Goal: Information Seeking & Learning: Learn about a topic

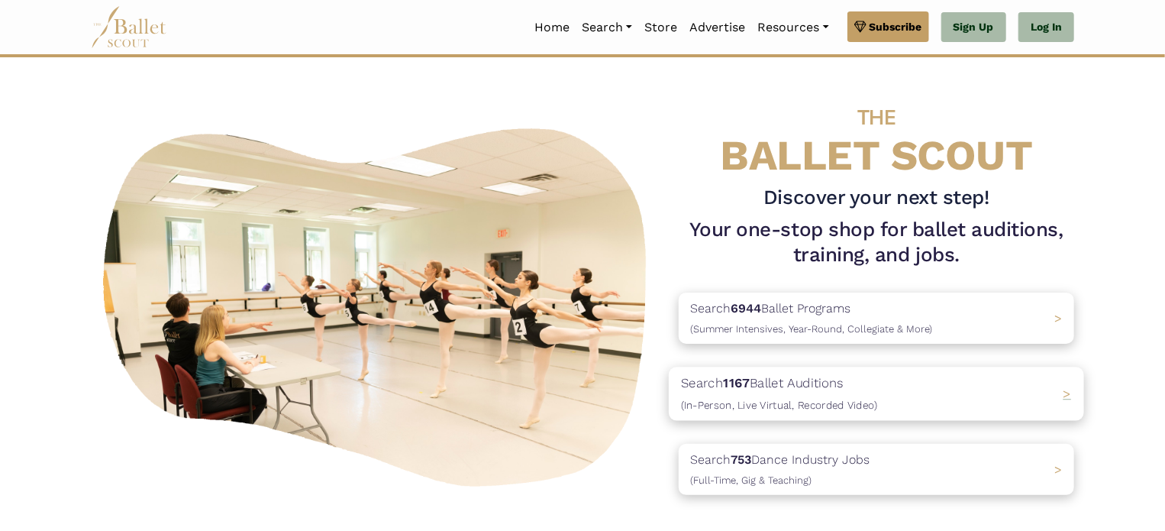
click at [954, 394] on div "Search 1167 Ballet Auditions (In-Person, Live Virtual, Recorded Video) >" at bounding box center [876, 393] width 415 height 53
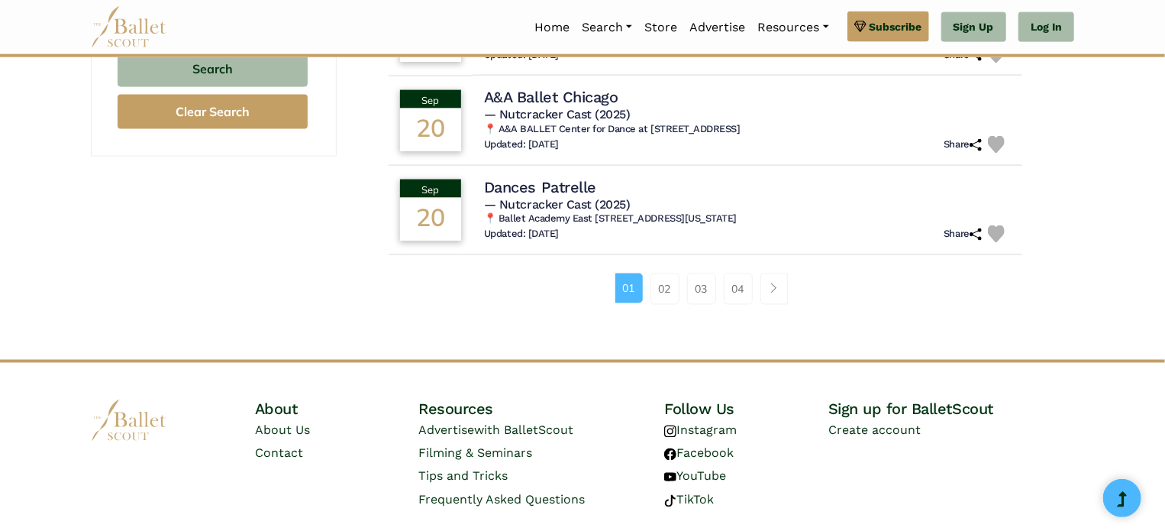
scroll to position [1109, 0]
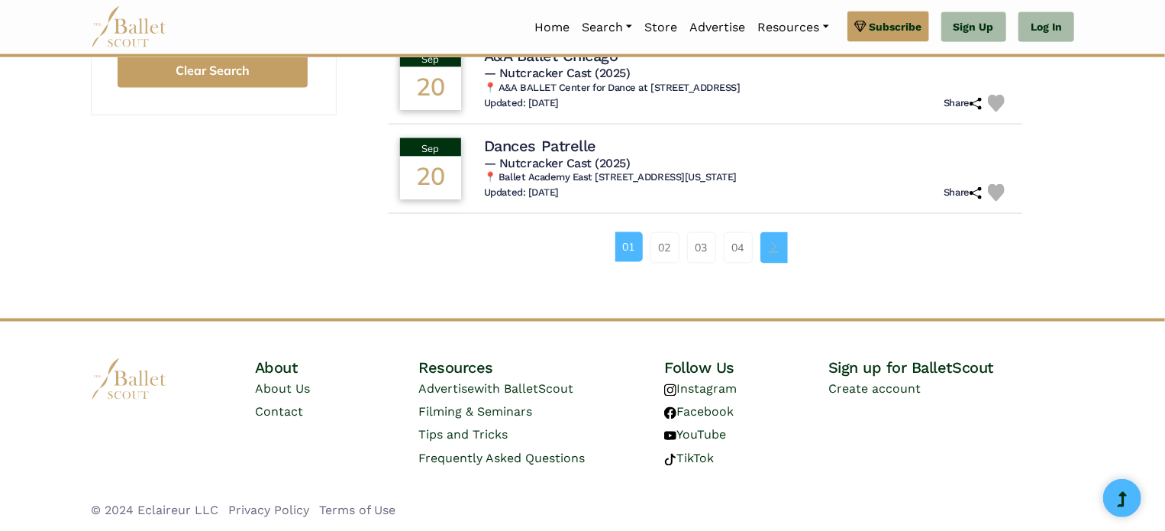
click at [779, 250] on link "Page navigation example" at bounding box center [773, 247] width 27 height 31
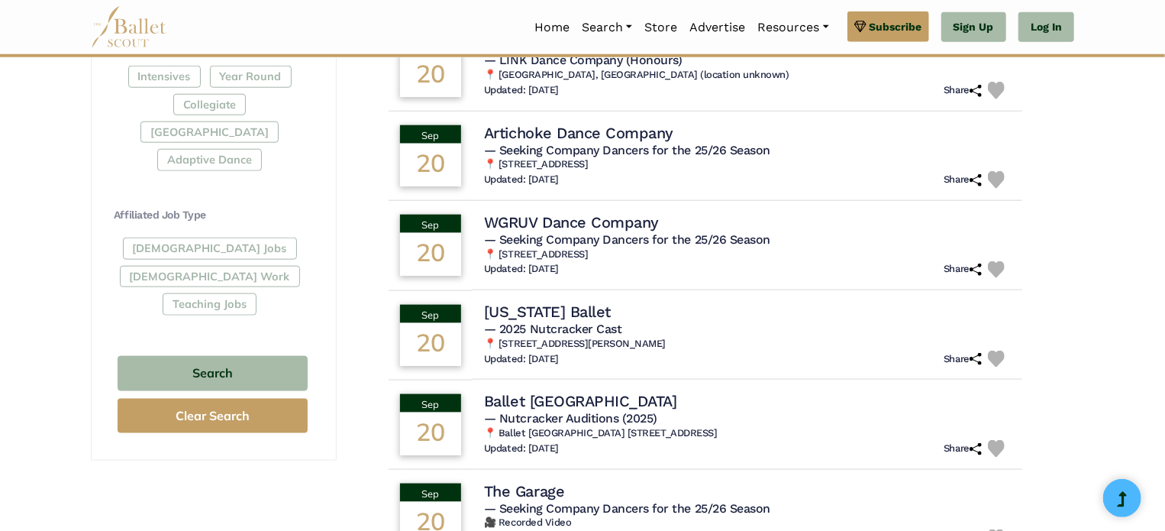
scroll to position [890, 0]
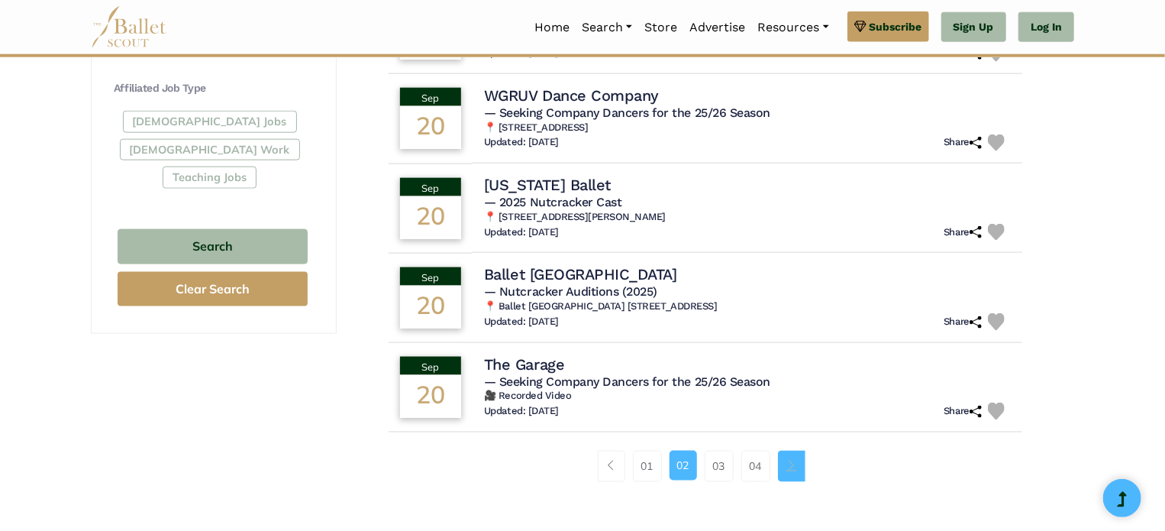
click at [798, 464] on link "Page navigation example" at bounding box center [791, 465] width 27 height 31
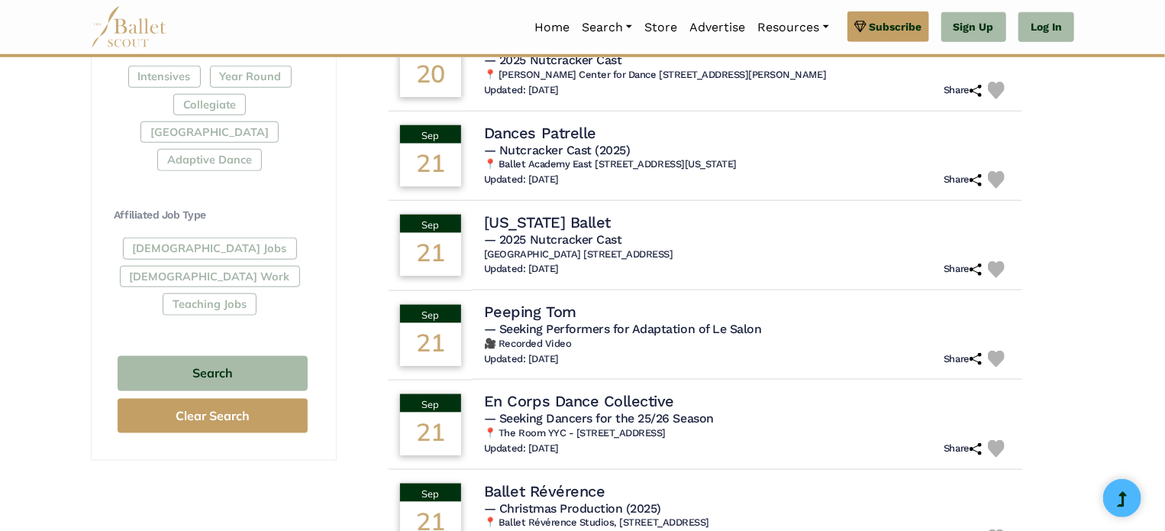
scroll to position [1018, 0]
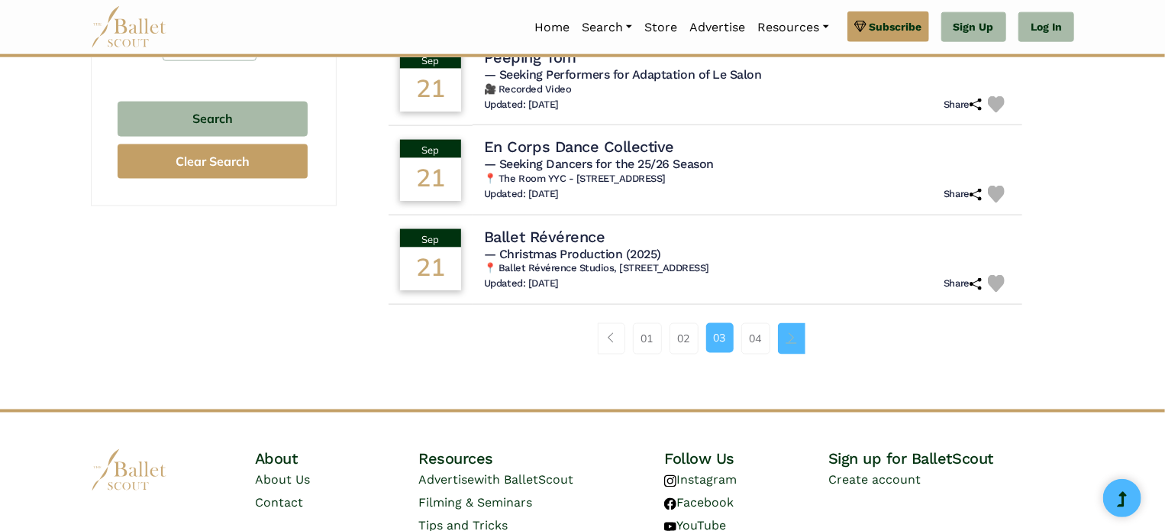
click at [796, 340] on span "Page navigation example" at bounding box center [791, 337] width 11 height 11
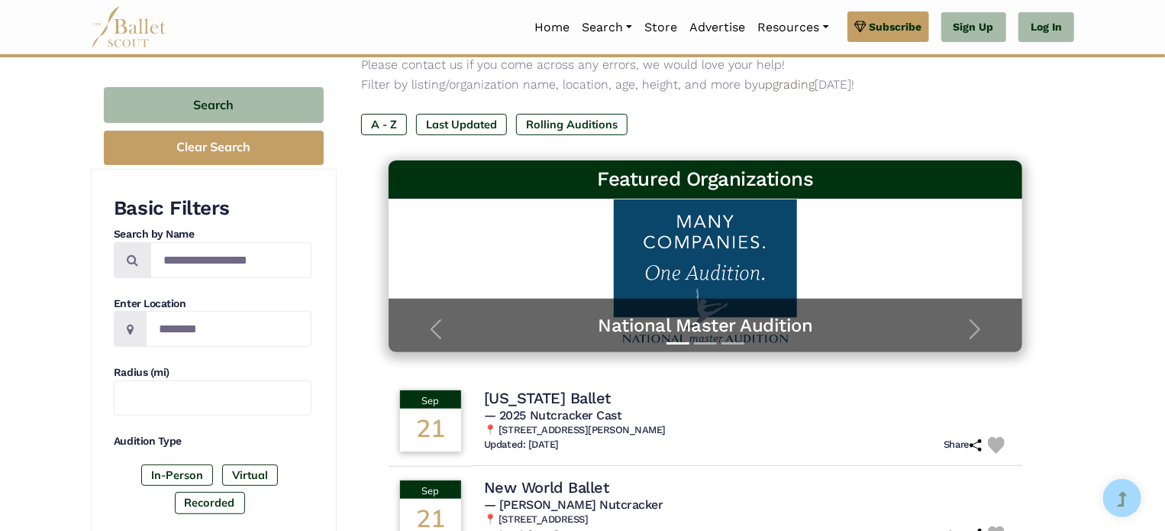
scroll to position [127, 0]
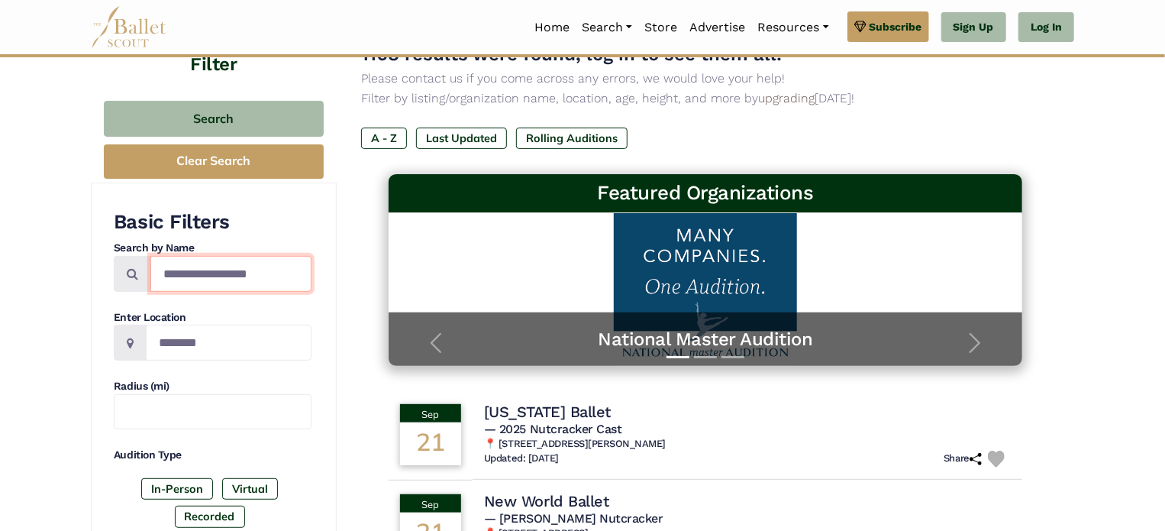
click at [260, 271] on input "Search by names..." at bounding box center [230, 274] width 161 height 36
click at [140, 331] on span at bounding box center [130, 342] width 33 height 36
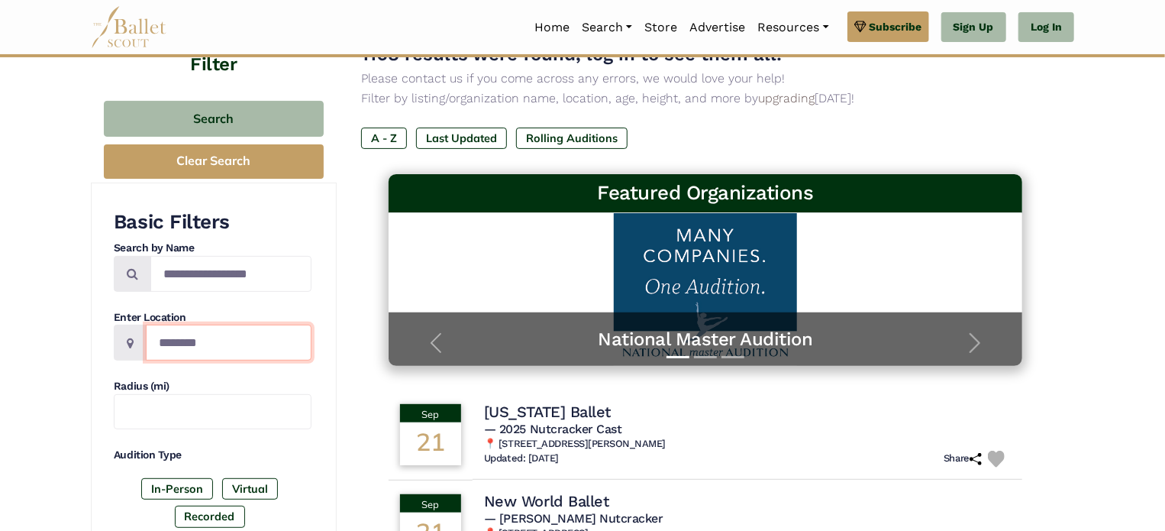
click at [182, 350] on input "Location" at bounding box center [229, 342] width 166 height 36
type input "**********"
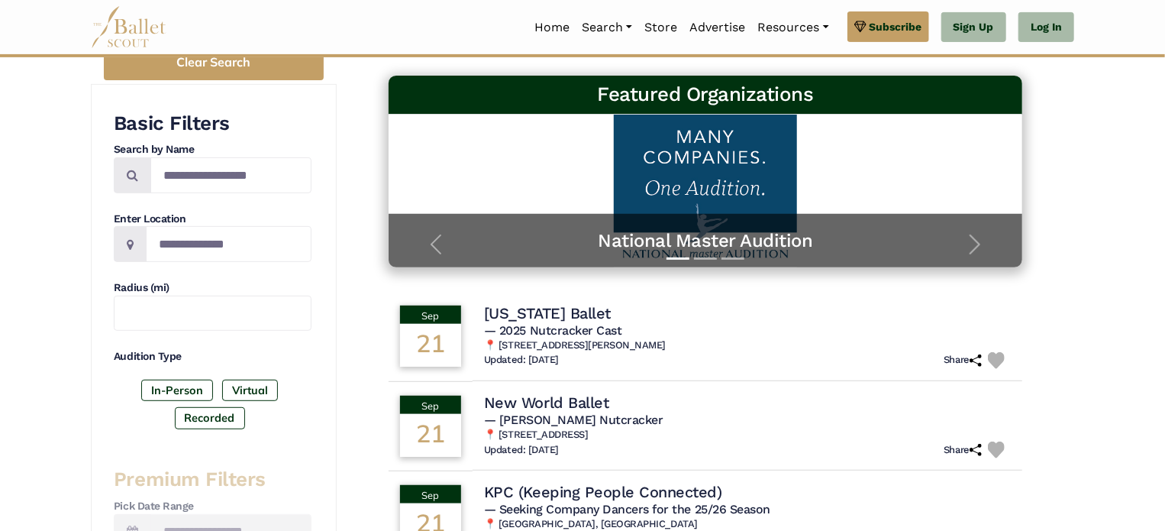
scroll to position [254, 0]
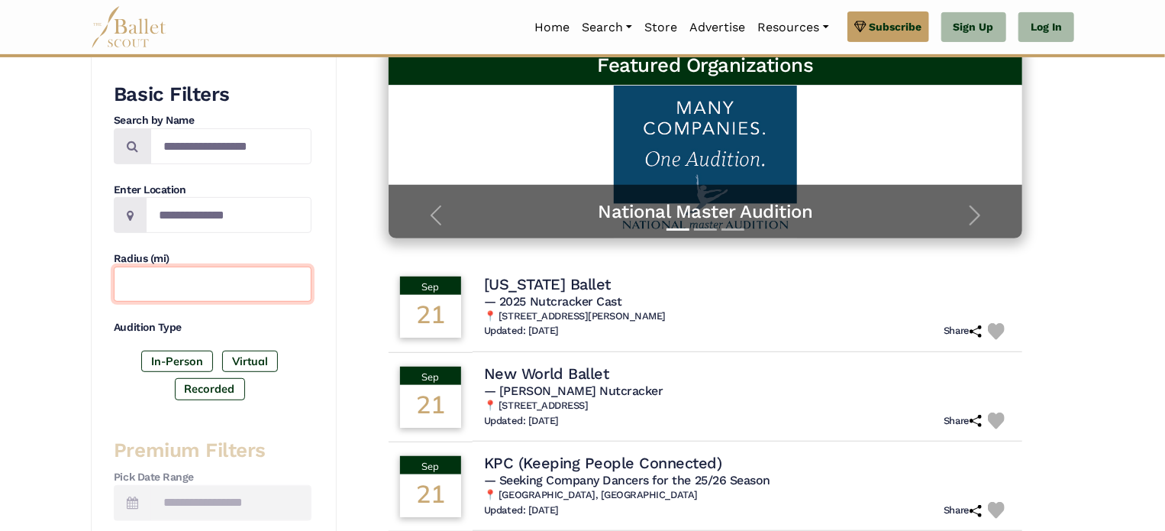
click at [213, 289] on input "text" at bounding box center [213, 284] width 198 height 36
type input "**"
click at [360, 361] on div "1168 results were found, log in to see them all! Please contact us if you come …" at bounding box center [705, 429] width 737 height 1082
click at [177, 357] on label "In-Person" at bounding box center [177, 360] width 72 height 21
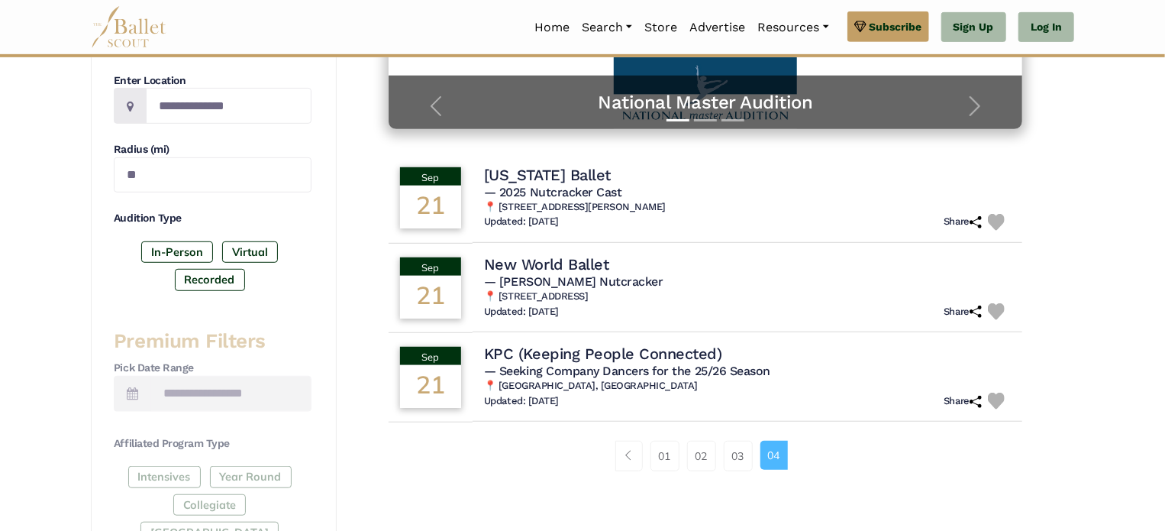
scroll to position [508, 0]
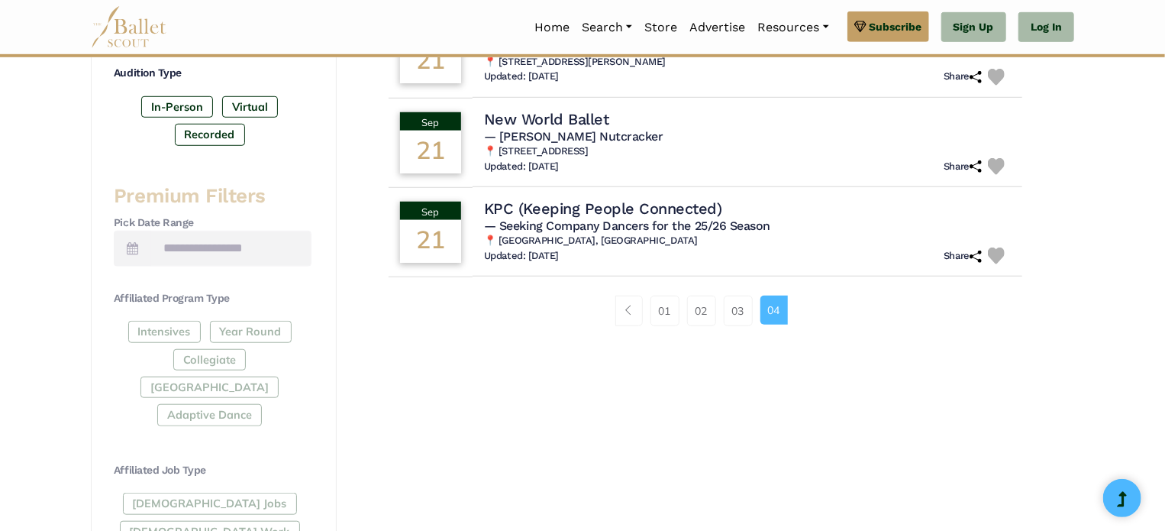
click at [342, 335] on div "1168 results were found, log in to see them all! Please contact us if you come …" at bounding box center [705, 175] width 737 height 1082
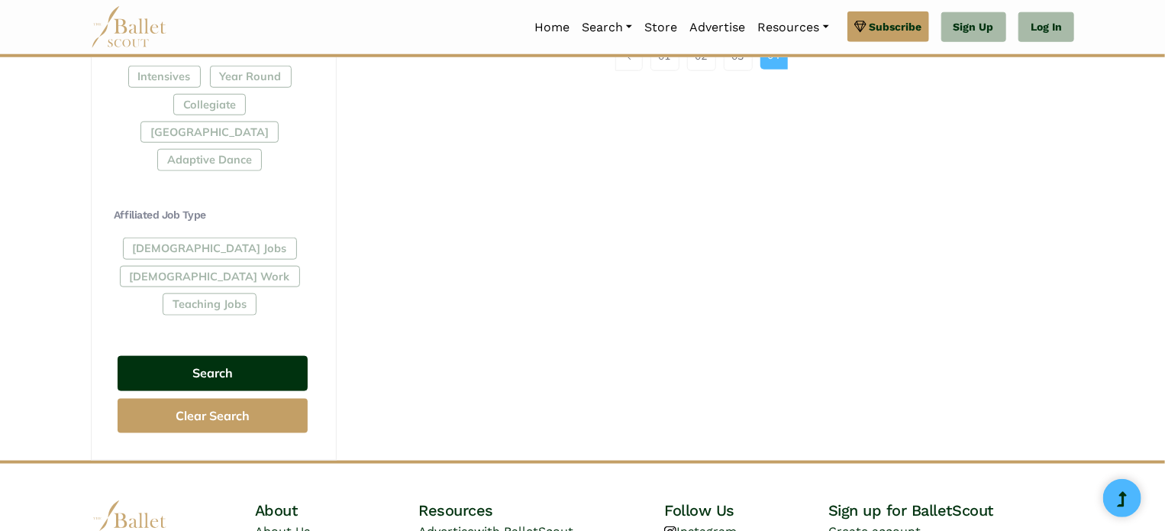
click at [208, 356] on button "Search" at bounding box center [213, 374] width 190 height 36
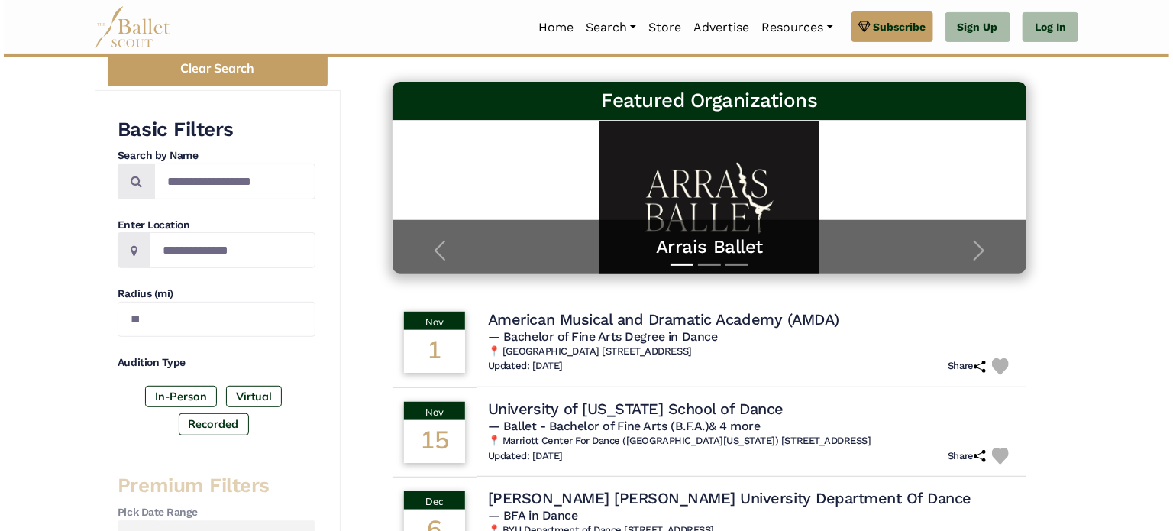
scroll to position [254, 0]
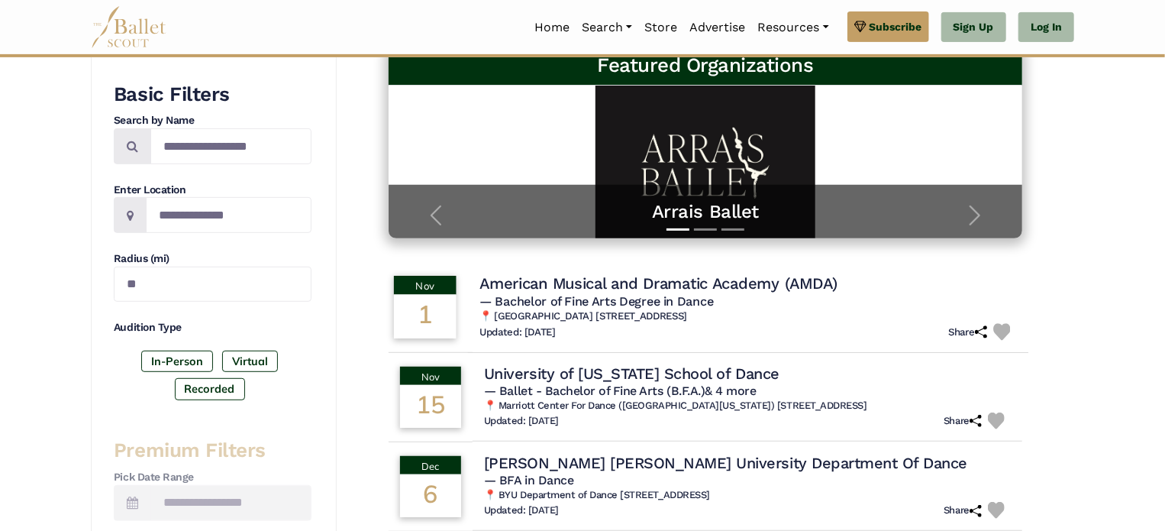
click at [668, 302] on span "— Bachelor of Fine Arts Degree in Dance" at bounding box center [596, 301] width 234 height 15
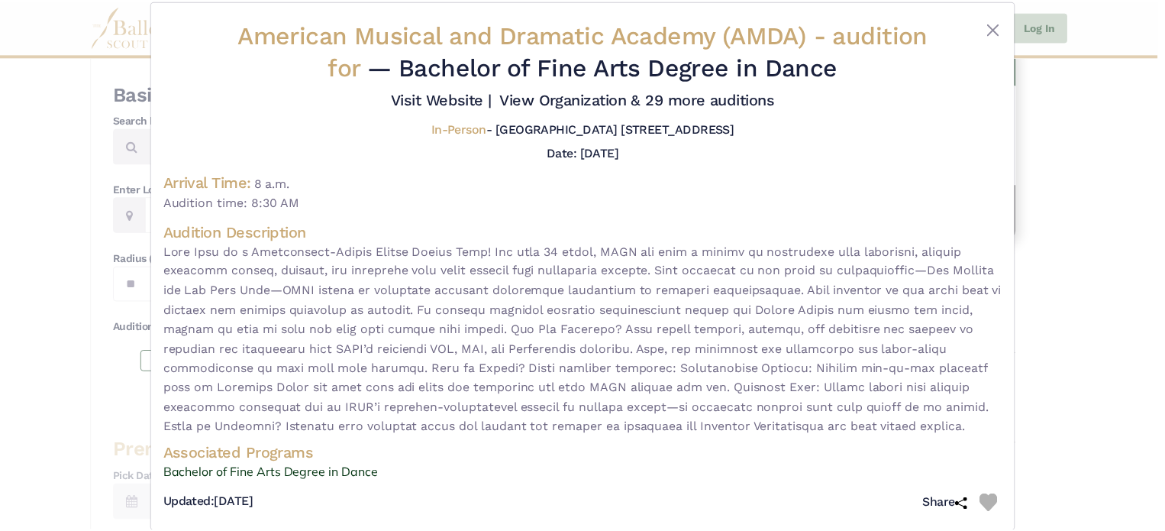
scroll to position [0, 0]
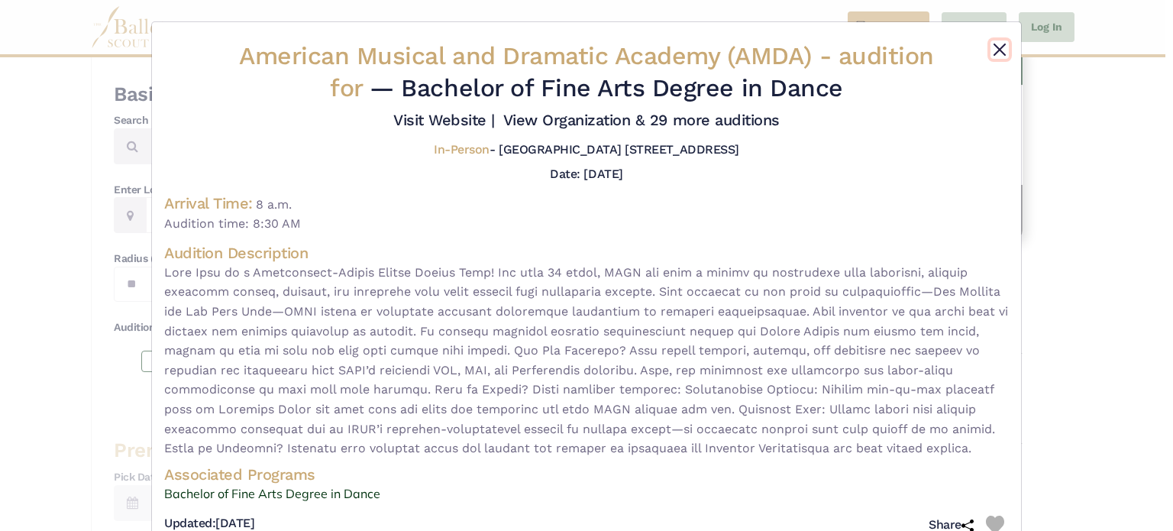
click at [990, 43] on button "Close" at bounding box center [999, 49] width 18 height 18
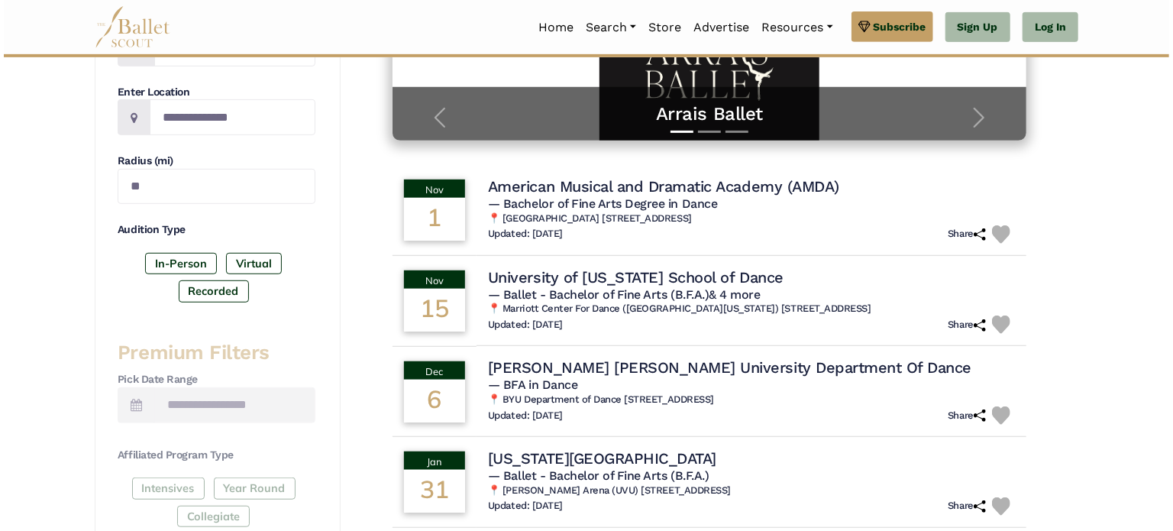
scroll to position [382, 0]
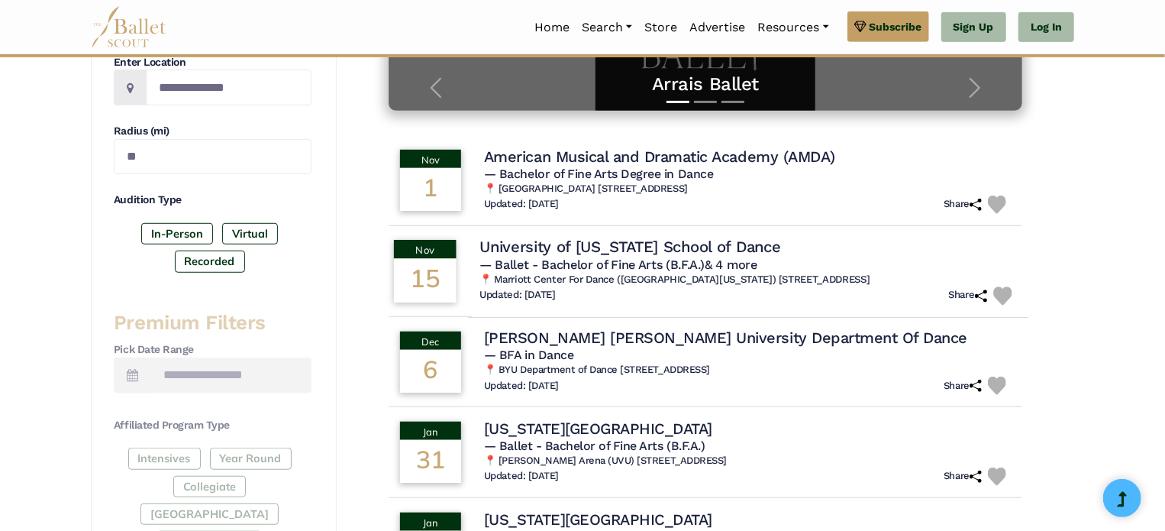
click at [644, 270] on span "— Ballet - Bachelor of Fine Arts (B.F.A.) & 4 more" at bounding box center [618, 264] width 278 height 15
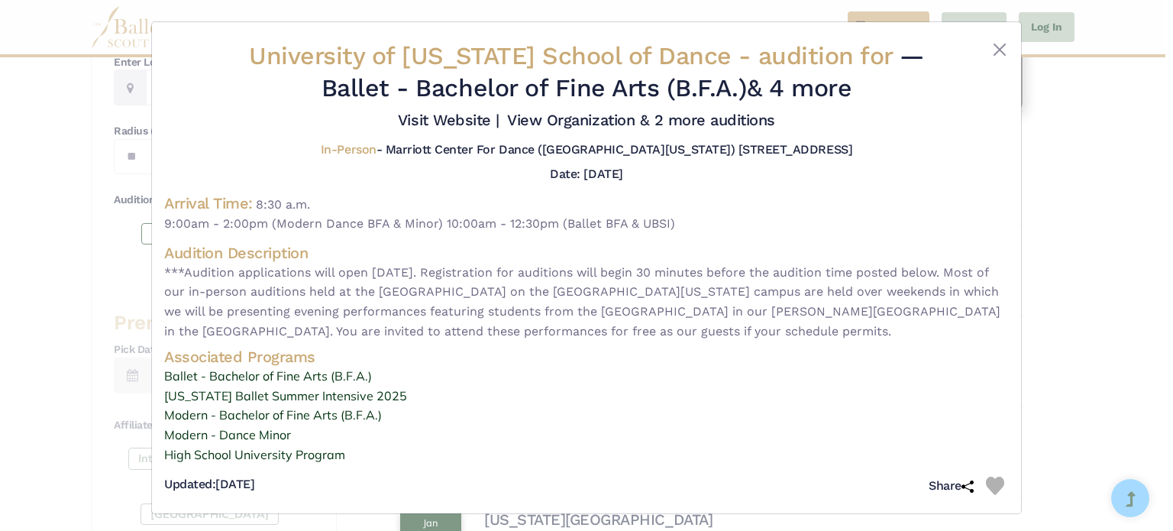
scroll to position [3, 0]
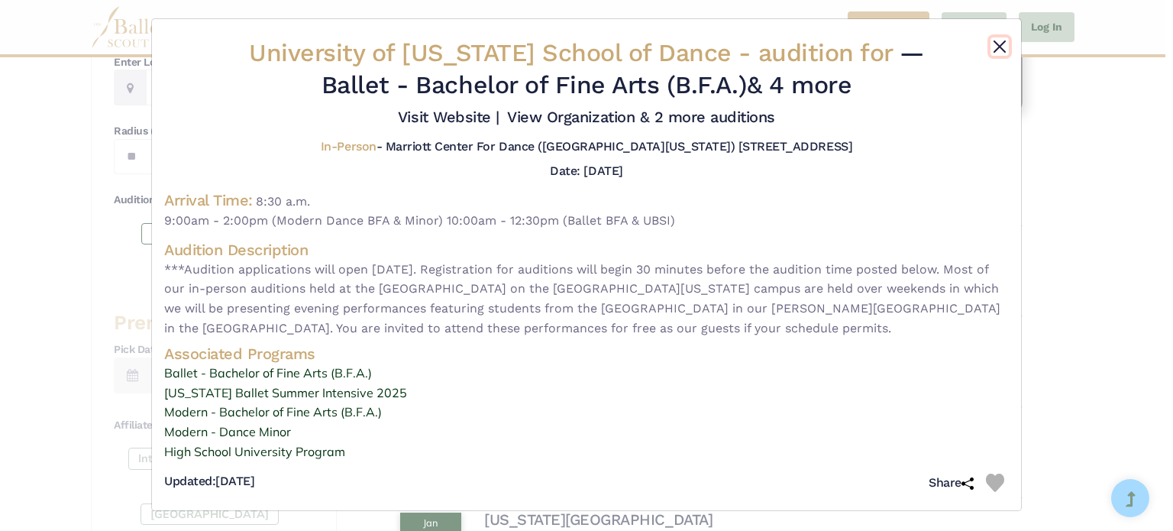
click at [999, 47] on button "Close" at bounding box center [999, 46] width 18 height 18
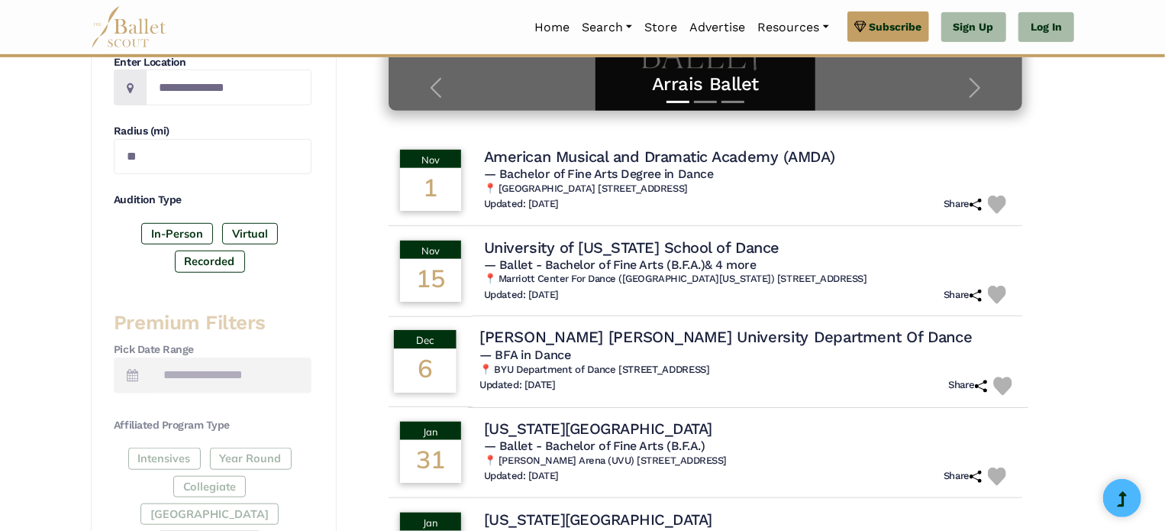
click at [648, 349] on h5 "— BFA in Dance" at bounding box center [747, 355] width 537 height 16
click at [606, 353] on h5 "— BFA in Dance" at bounding box center [747, 355] width 537 height 16
click at [531, 357] on span "— BFA in Dance" at bounding box center [525, 354] width 92 height 15
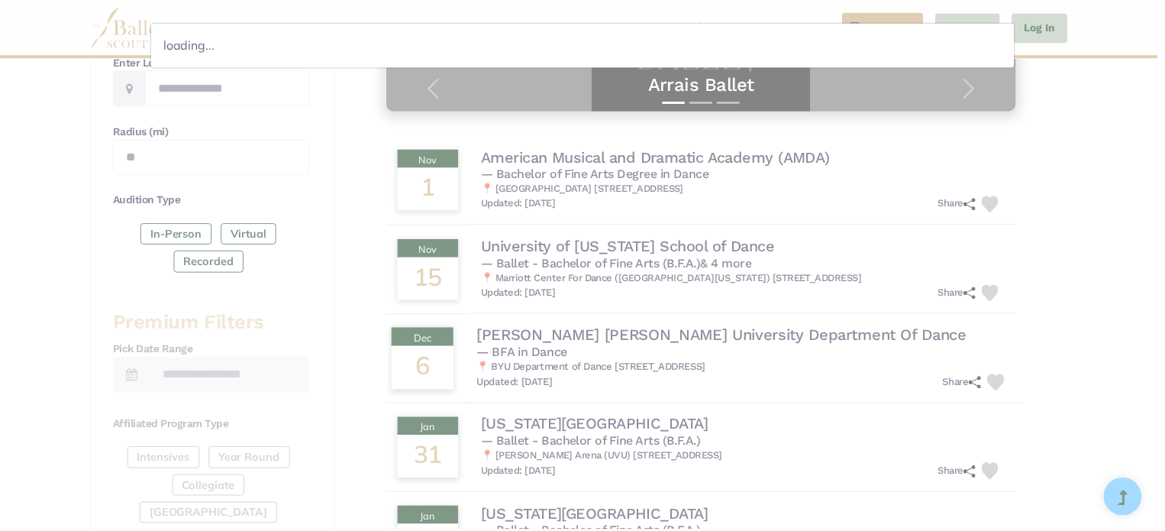
scroll to position [0, 0]
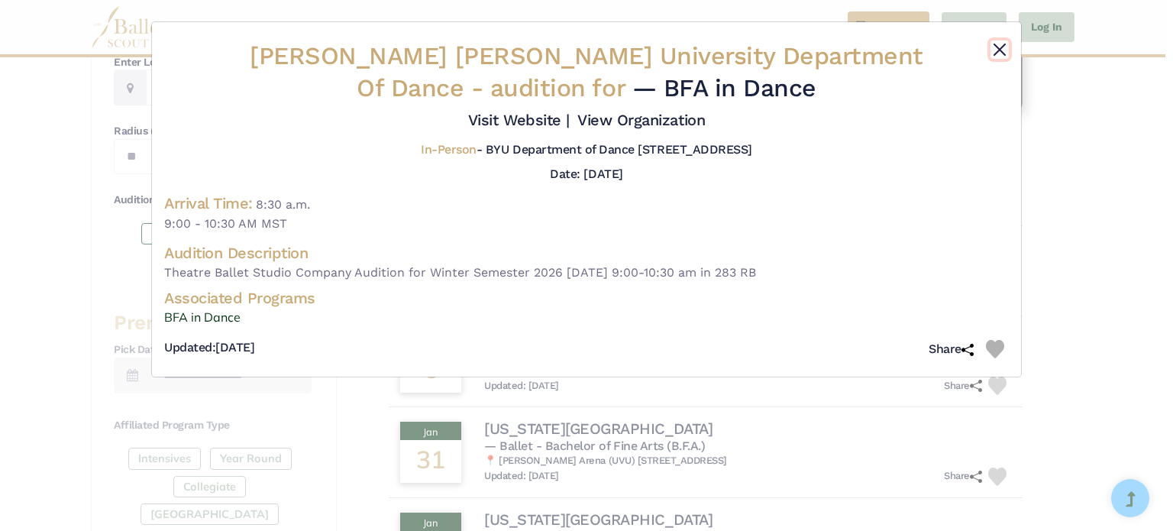
click at [1000, 49] on button "Close" at bounding box center [999, 49] width 18 height 18
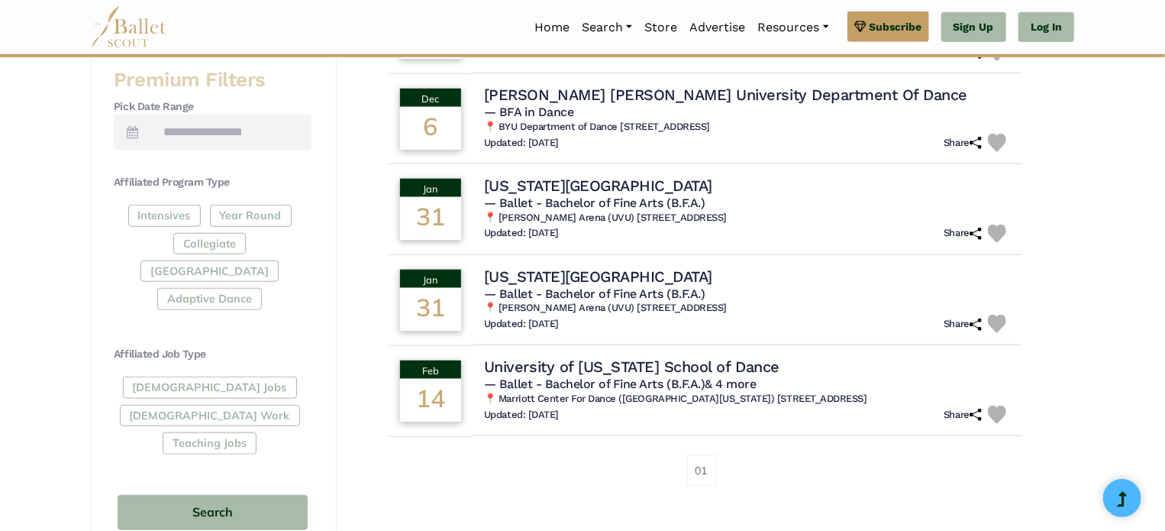
scroll to position [636, 0]
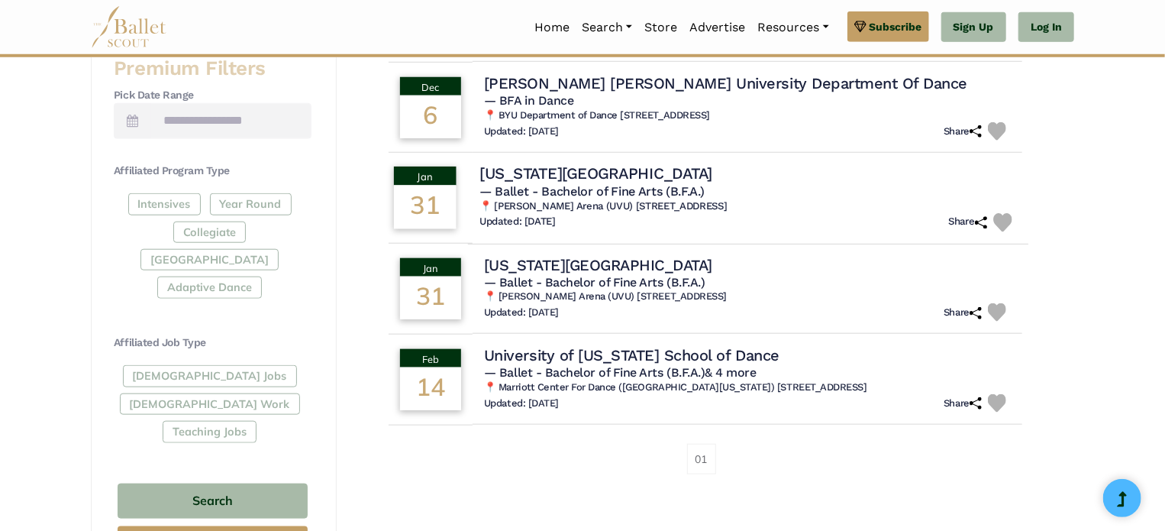
click at [580, 189] on span "— Ballet - Bachelor of Fine Arts (B.F.A.)" at bounding box center [591, 191] width 225 height 15
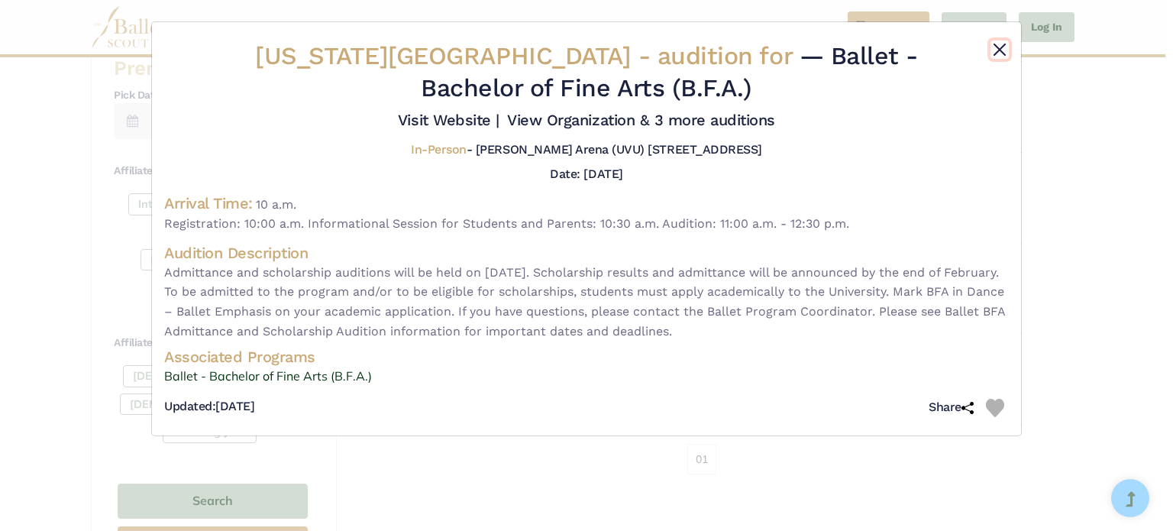
click at [999, 47] on button "Close" at bounding box center [999, 49] width 18 height 18
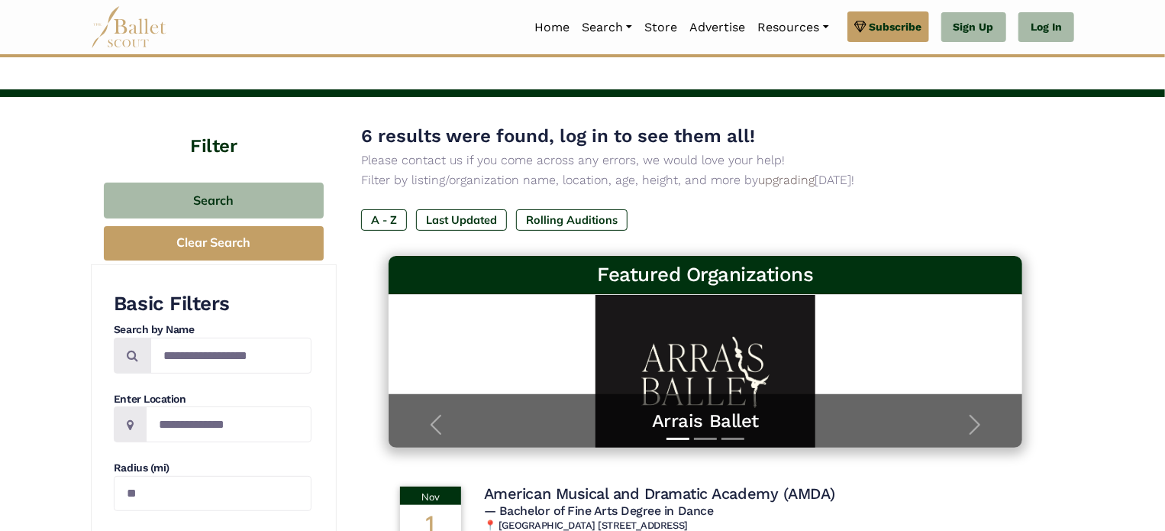
scroll to position [0, 0]
